Goal: Obtain resource: Obtain resource

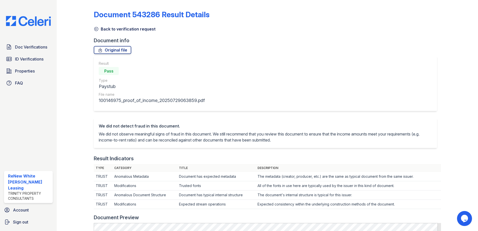
scroll to position [100, 0]
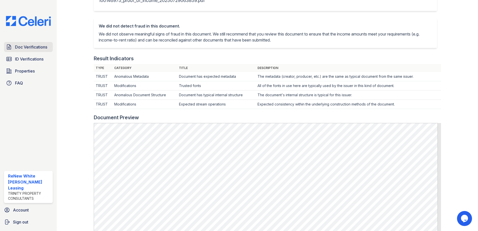
click at [36, 50] on link "Doc Verifications" at bounding box center [28, 47] width 49 height 10
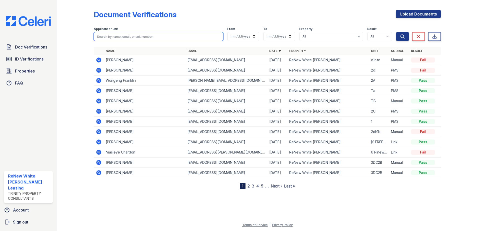
click at [146, 36] on input "search" at bounding box center [159, 36] width 130 height 9
type input "taylor"
click at [396, 32] on button "Search" at bounding box center [402, 36] width 13 height 9
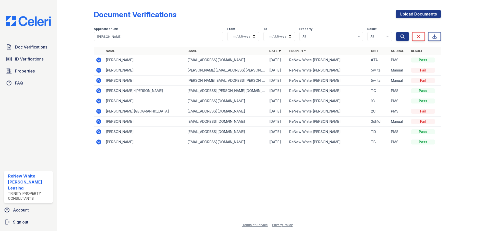
click at [97, 71] on icon at bounding box center [98, 70] width 5 height 5
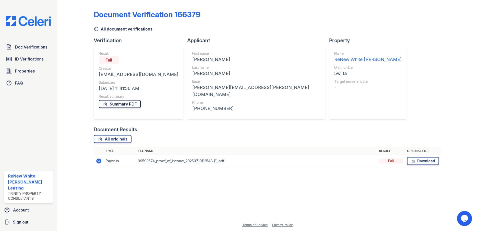
click at [129, 106] on link "Summary PDF" at bounding box center [120, 104] width 42 height 8
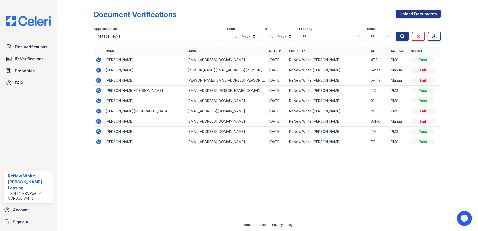
click at [98, 80] on icon at bounding box center [98, 80] width 1 height 1
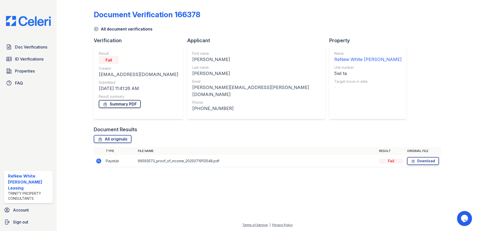
click at [117, 106] on link "Summary PDF" at bounding box center [120, 104] width 42 height 8
